Goal: Complete application form

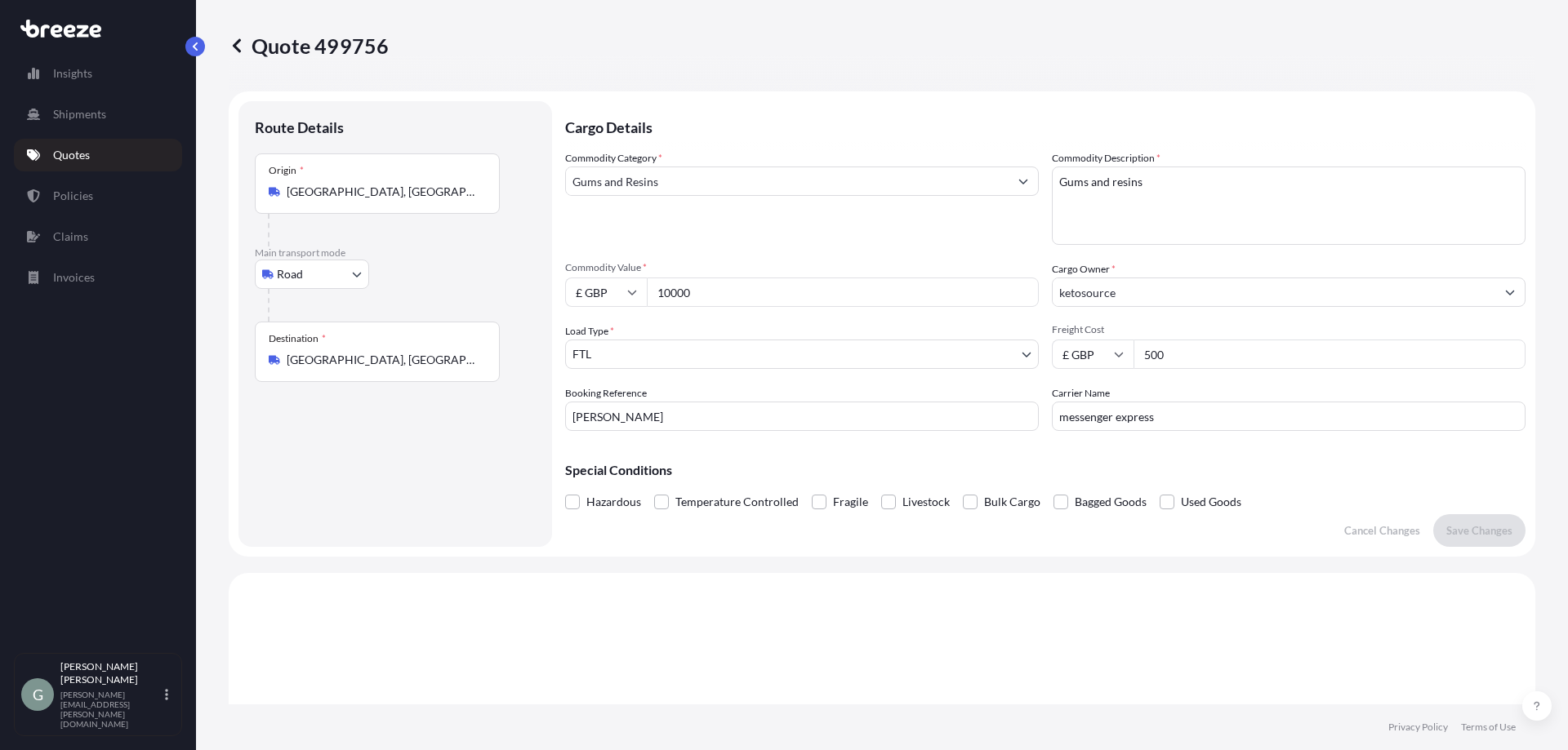
select select "Road"
select select "2"
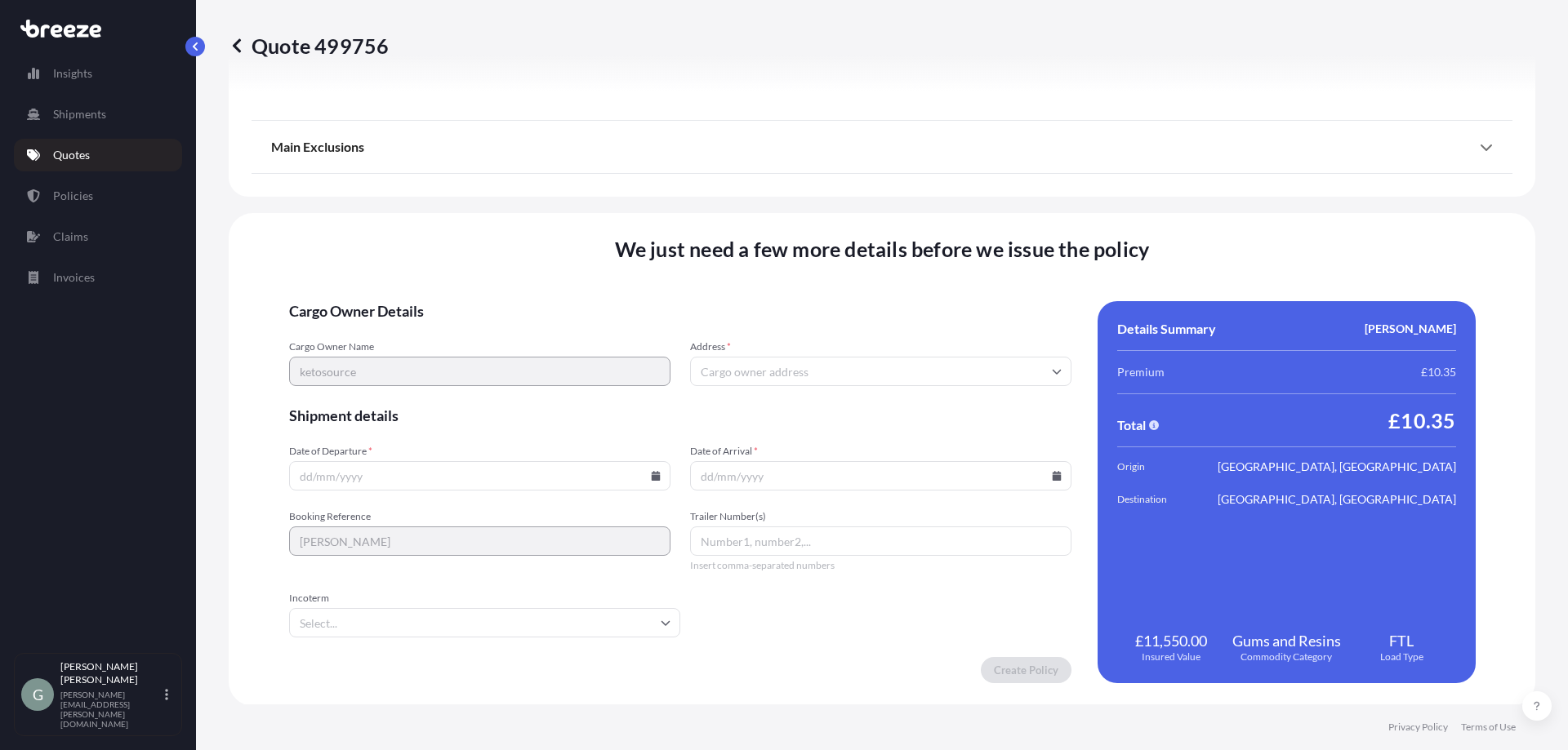
scroll to position [1841, 0]
click at [880, 366] on input "Address *" at bounding box center [881, 370] width 382 height 30
click at [794, 366] on input "Address *" at bounding box center [881, 370] width 382 height 30
click at [787, 487] on div "Date of Arrival *" at bounding box center [881, 466] width 382 height 46
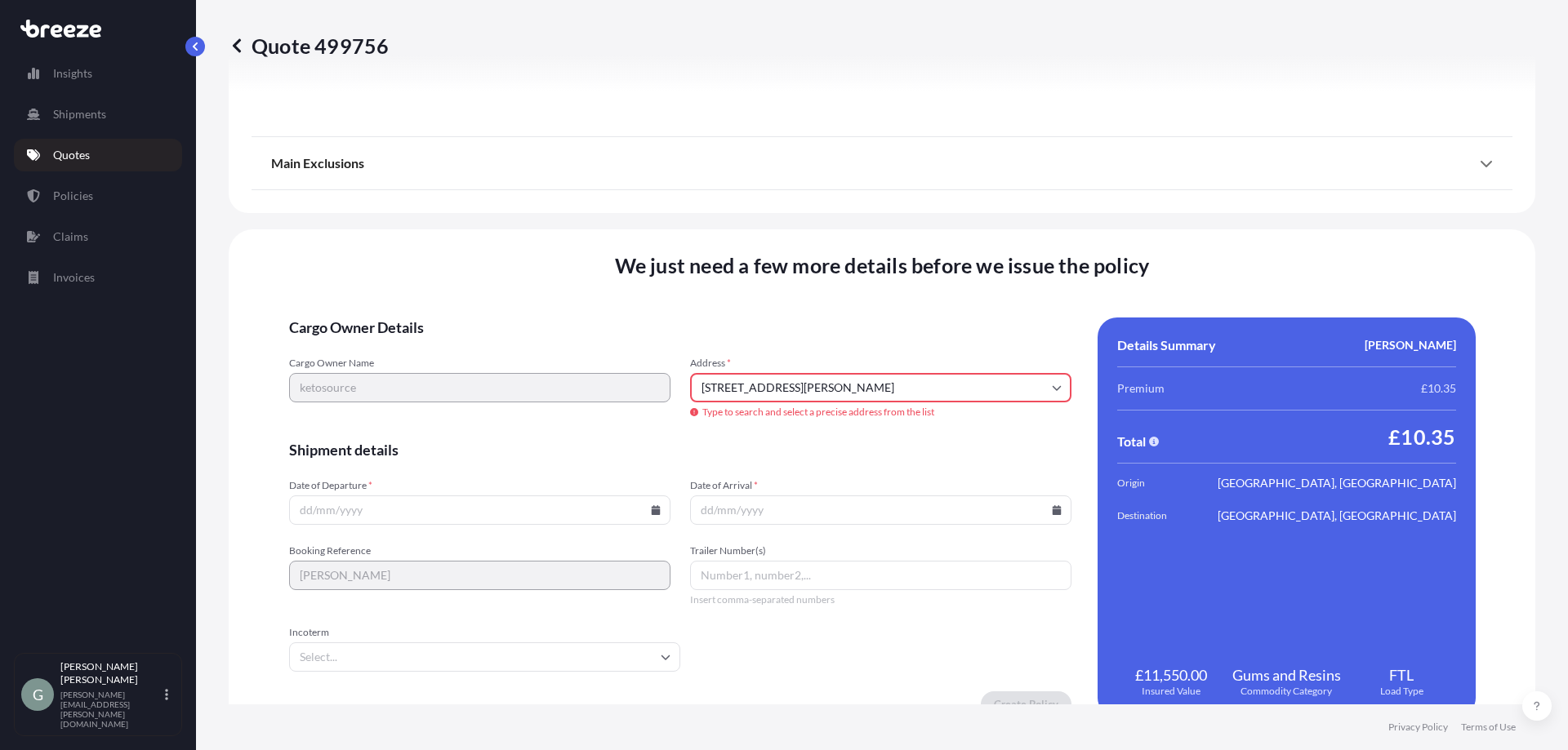
click at [880, 507] on input "Date of Arrival *" at bounding box center [881, 510] width 382 height 30
click at [1070, 518] on div "Cargo Owner Details Cargo Owner Name ketosource Address * [STREET_ADDRESS][PERS…" at bounding box center [882, 517] width 1187 height 400
click at [1052, 394] on input "[STREET_ADDRESS][PERSON_NAME]" at bounding box center [881, 388] width 382 height 30
click at [911, 448] on li "[STREET_ADDRESS][PERSON_NAME]" at bounding box center [875, 448] width 369 height 31
type input "[STREET_ADDRESS][PERSON_NAME]"
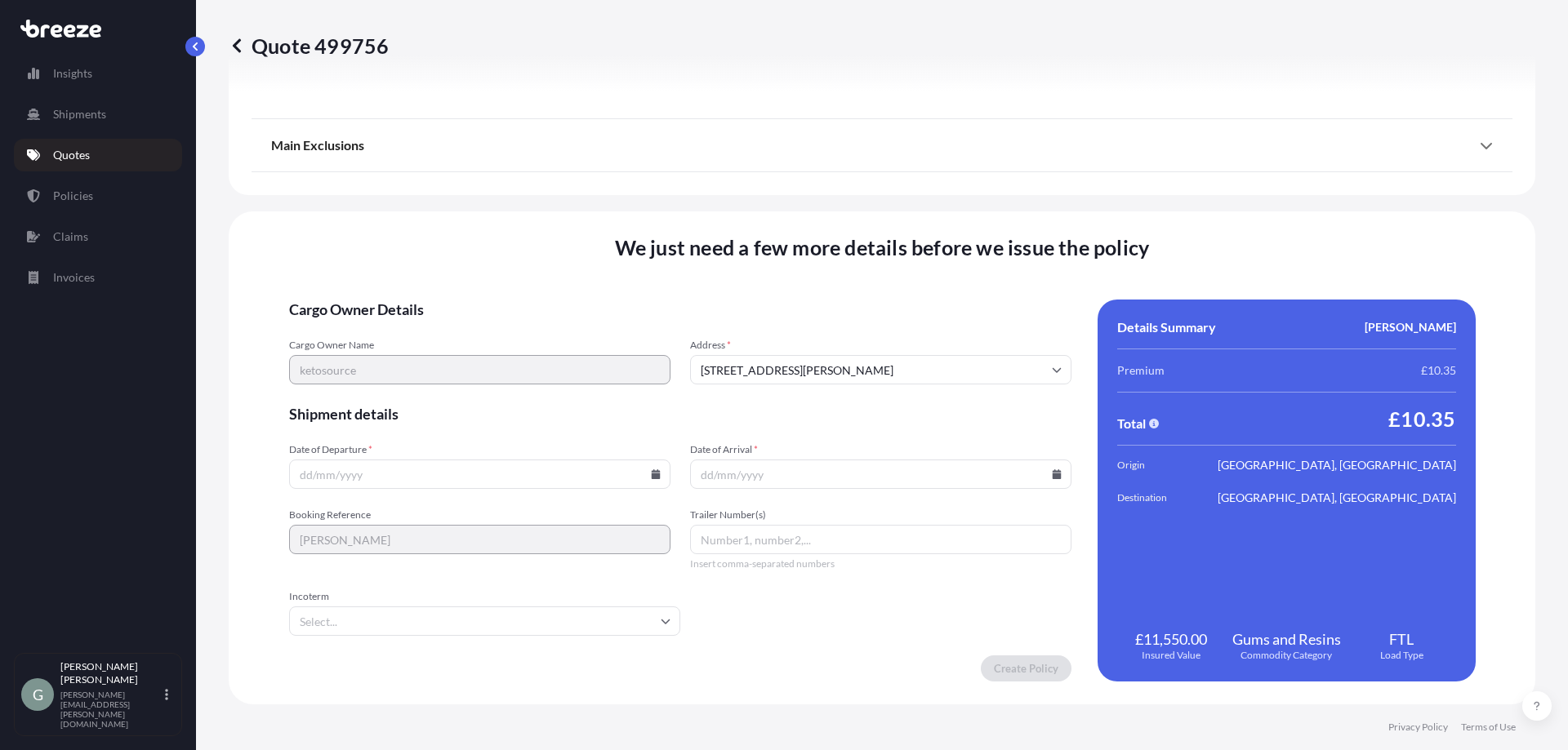
click at [1054, 487] on input "Date of Arrival *" at bounding box center [881, 474] width 382 height 30
click at [1053, 472] on div at bounding box center [881, 474] width 382 height 30
click at [1053, 472] on icon at bounding box center [1057, 473] width 9 height 10
click at [868, 359] on button "25" at bounding box center [875, 360] width 26 height 26
type input "[DATE]"
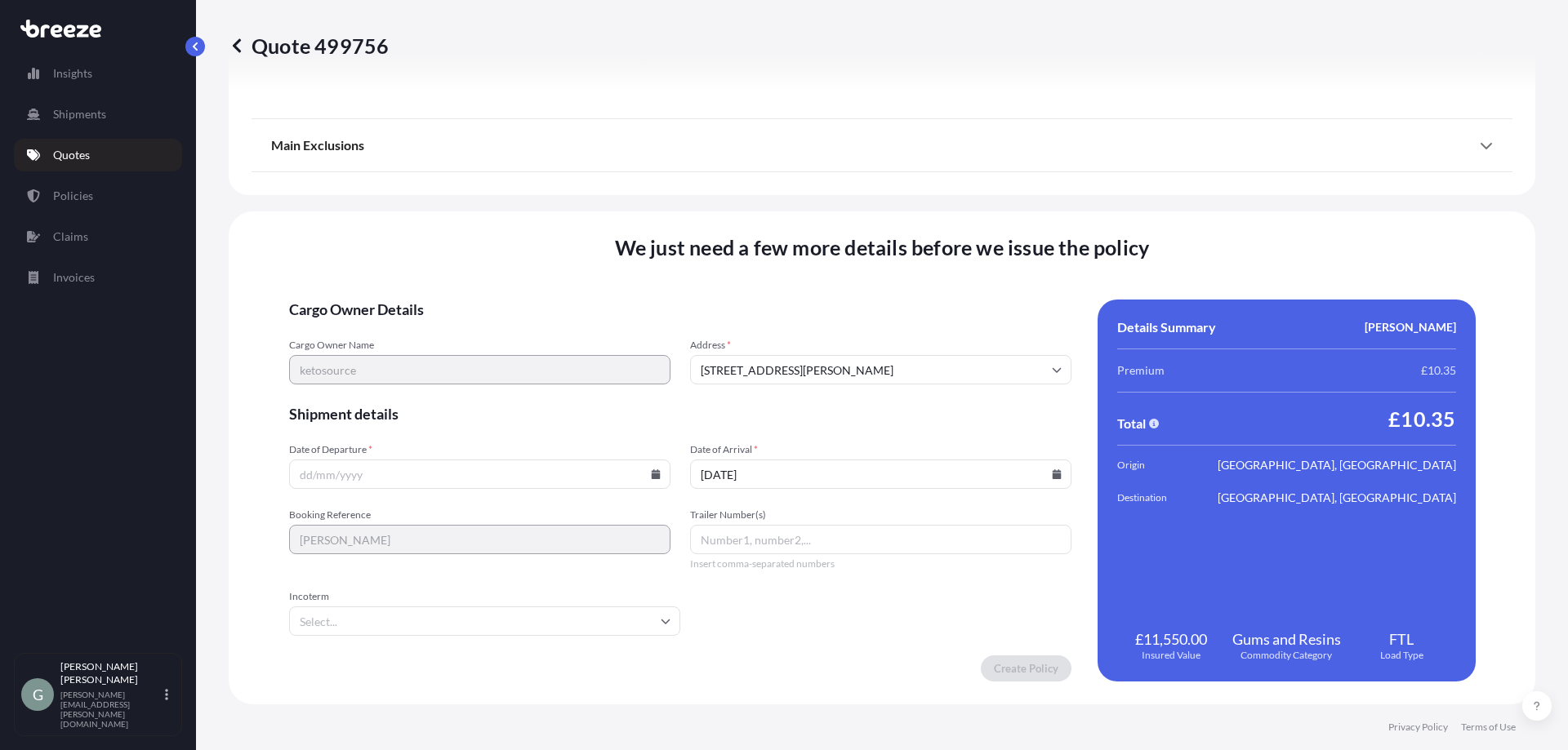
click at [767, 536] on input "Trailer Number(s)" at bounding box center [881, 540] width 382 height 30
click at [537, 614] on input "Incoterm" at bounding box center [484, 621] width 391 height 30
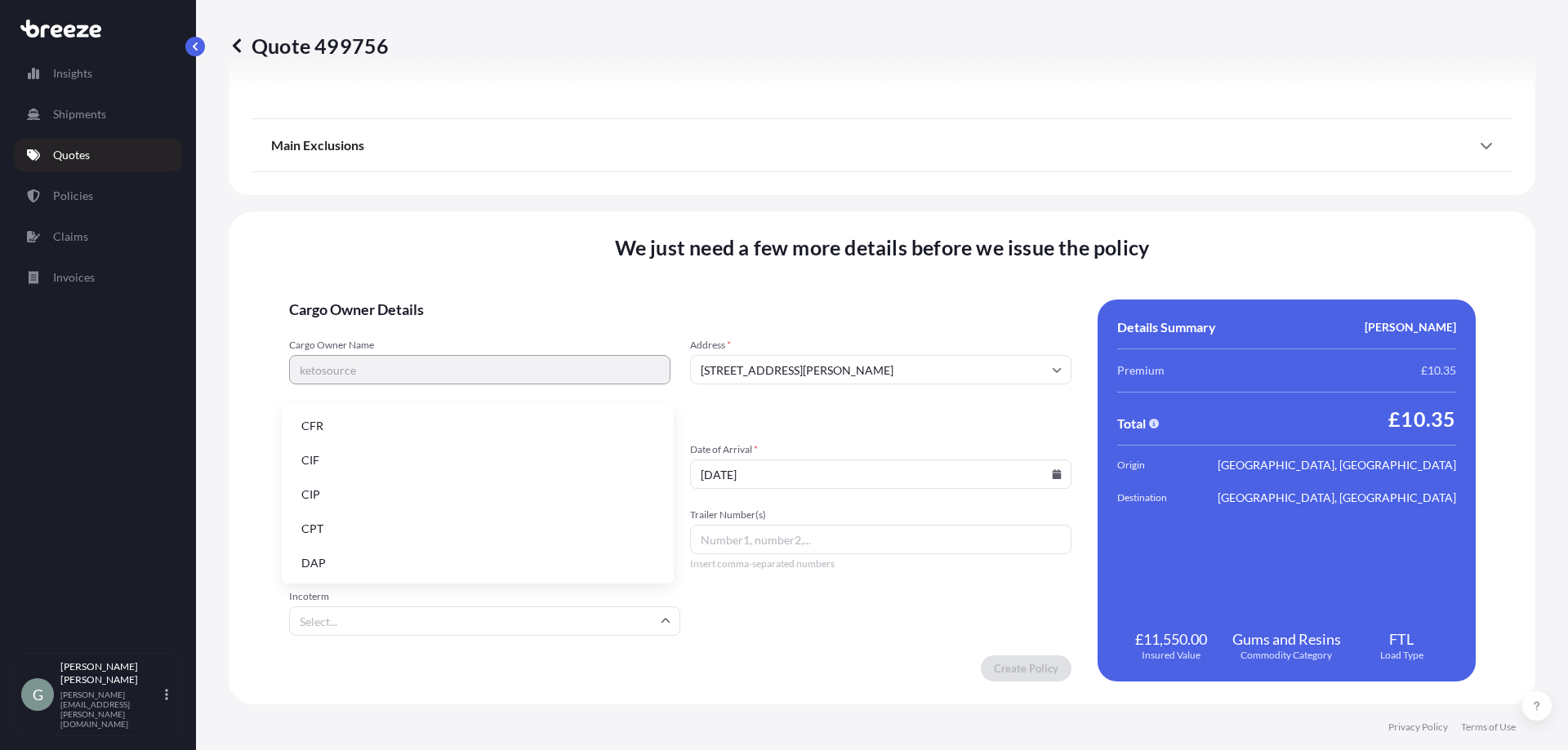
scroll to position [207, 0]
click at [455, 452] on li "EXW" at bounding box center [477, 459] width 379 height 31
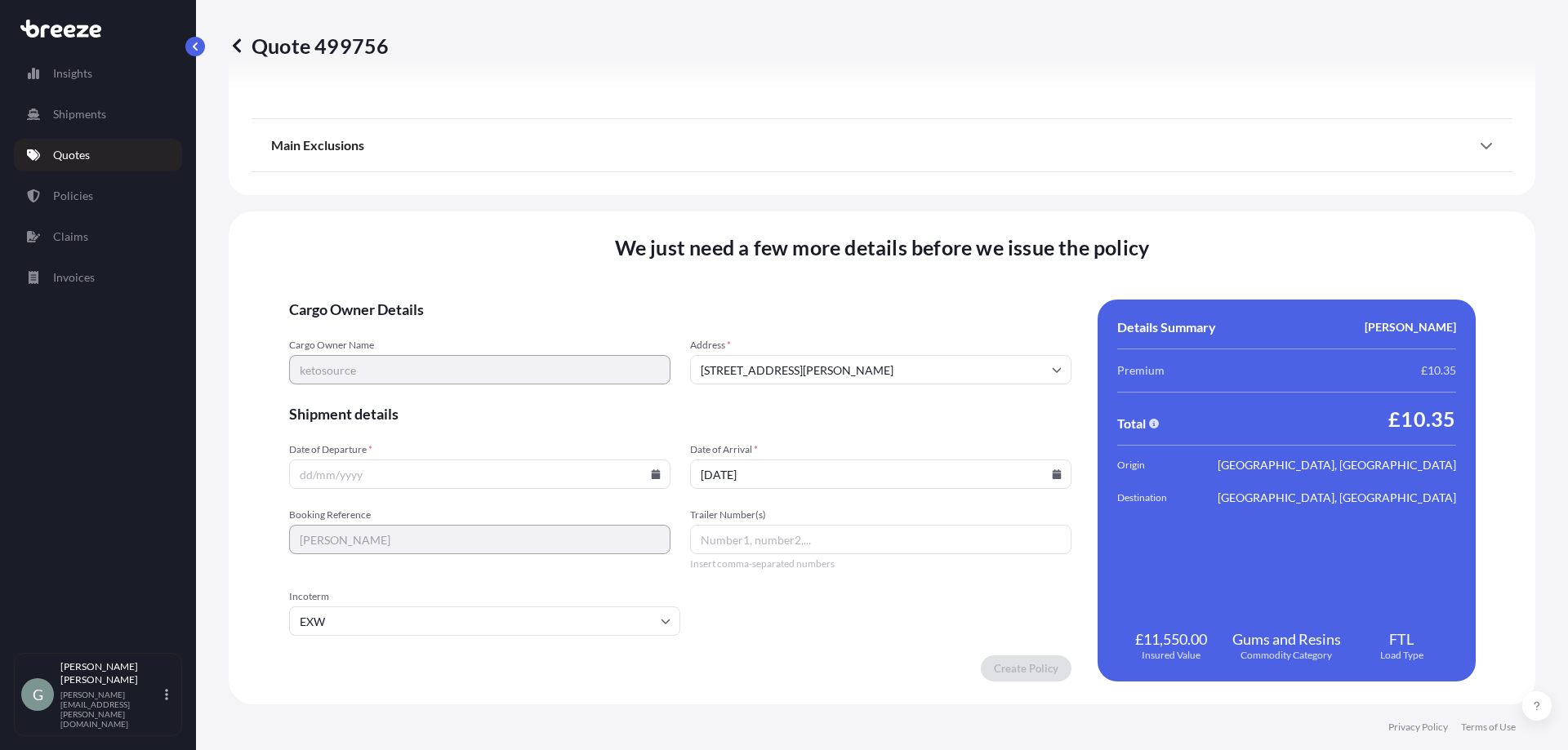
click at [486, 477] on input "Date of Departure *" at bounding box center [480, 474] width 382 height 30
click at [651, 482] on input "Date of Departure *" at bounding box center [480, 474] width 382 height 30
click at [651, 477] on icon at bounding box center [656, 473] width 9 height 10
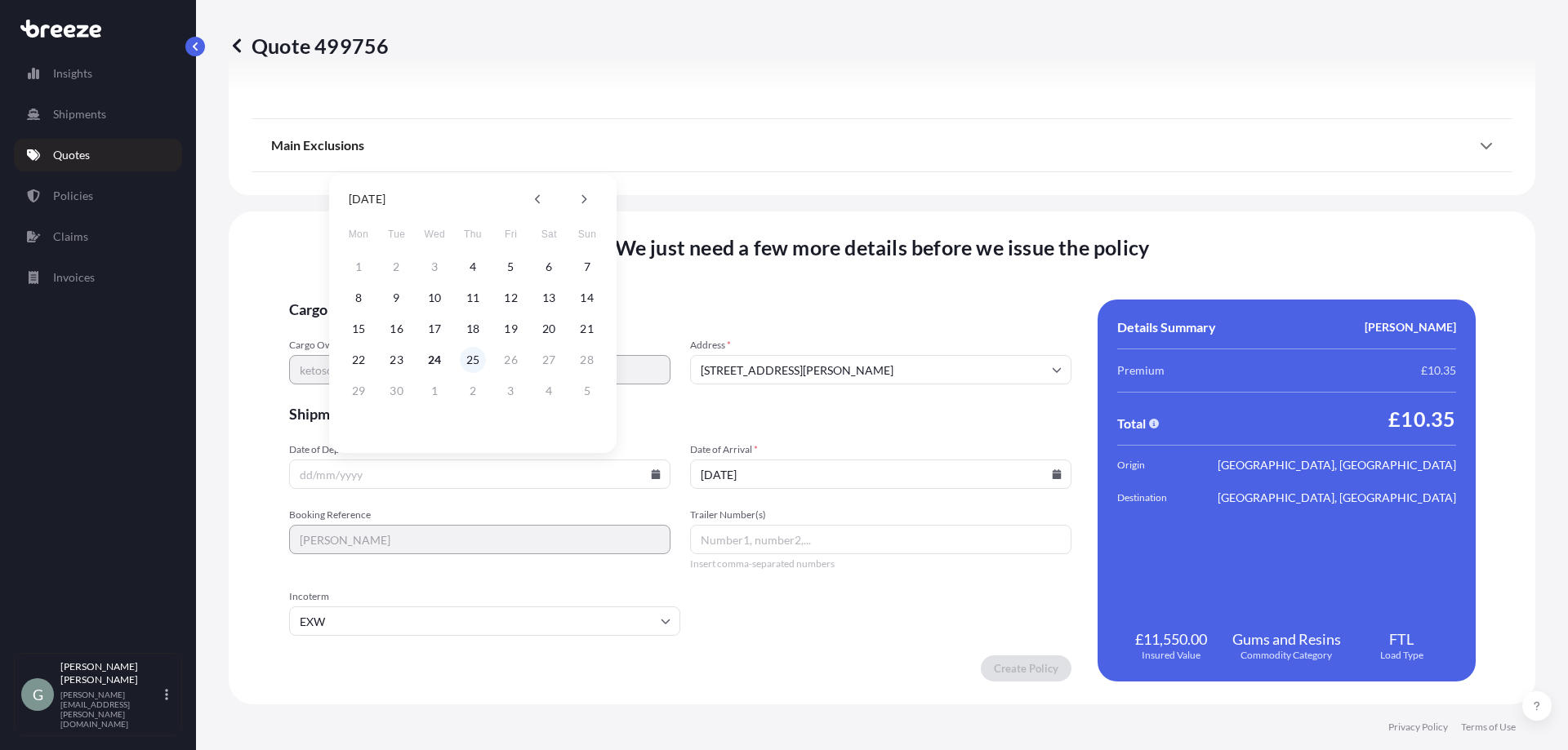
click at [472, 366] on button "25" at bounding box center [473, 360] width 26 height 26
type input "[DATE]"
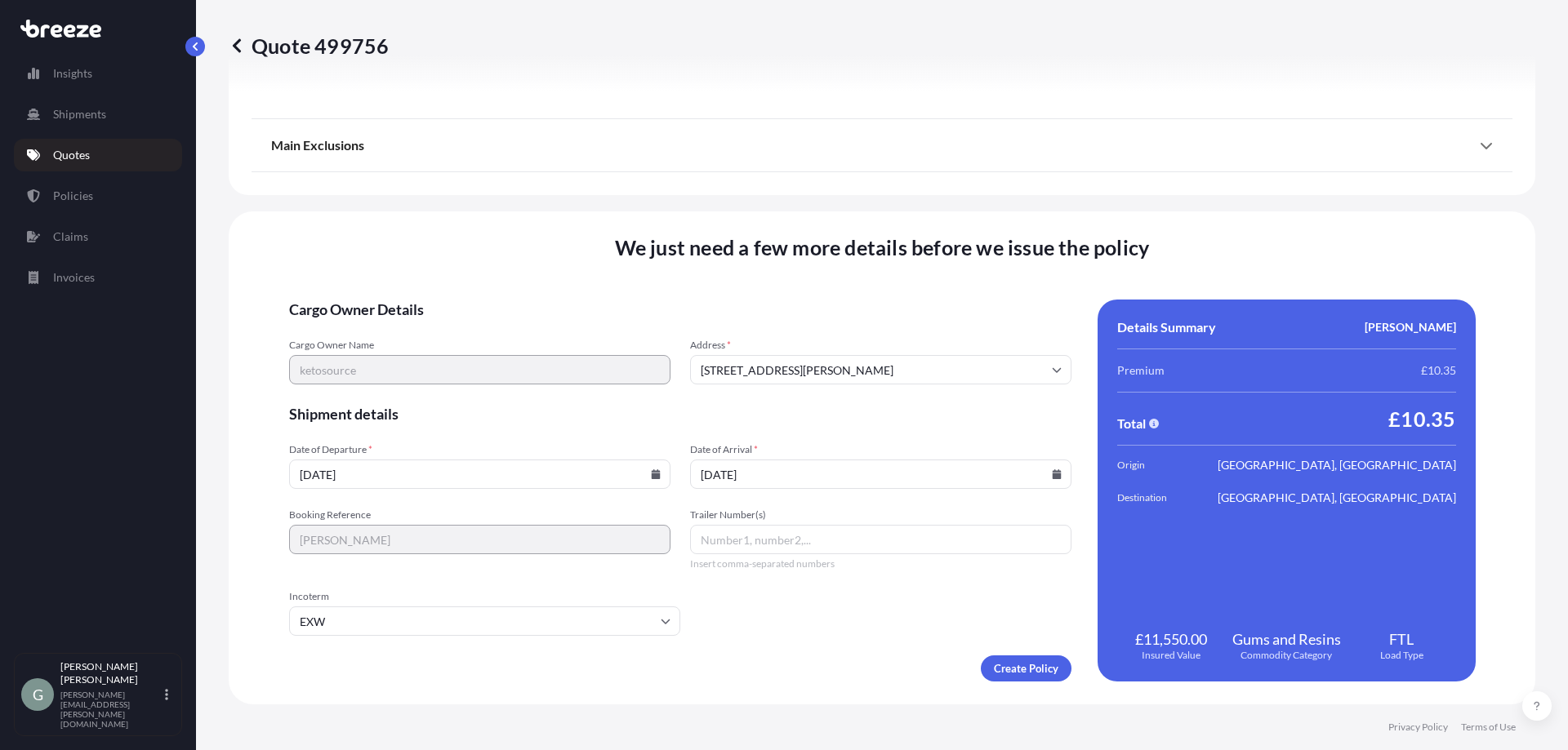
click at [892, 539] on input "Trailer Number(s)" at bounding box center [881, 540] width 382 height 30
type input "."
type input "f"
type input "Ketosource"
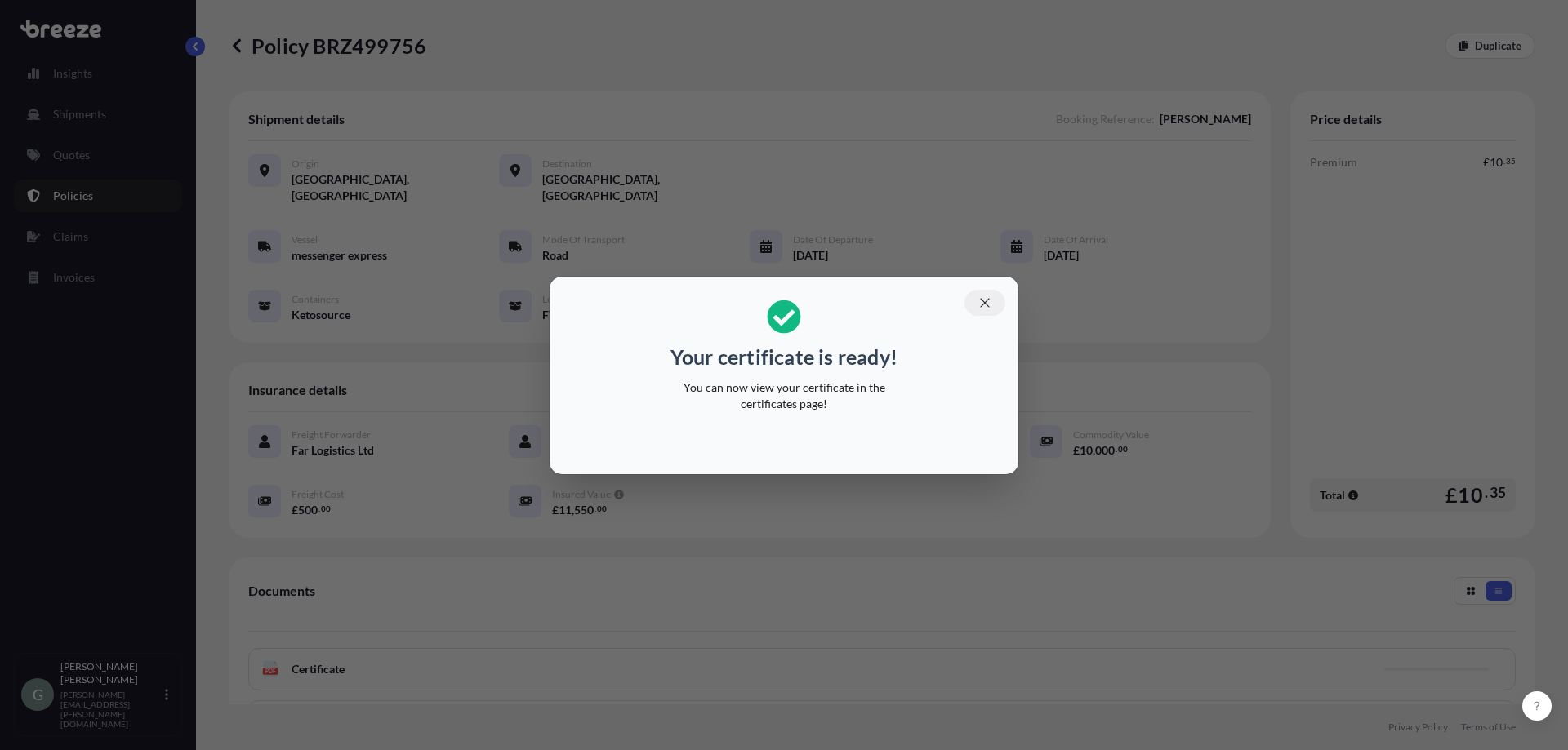
click at [988, 296] on icon "button" at bounding box center [985, 303] width 15 height 15
